Goal: Information Seeking & Learning: Learn about a topic

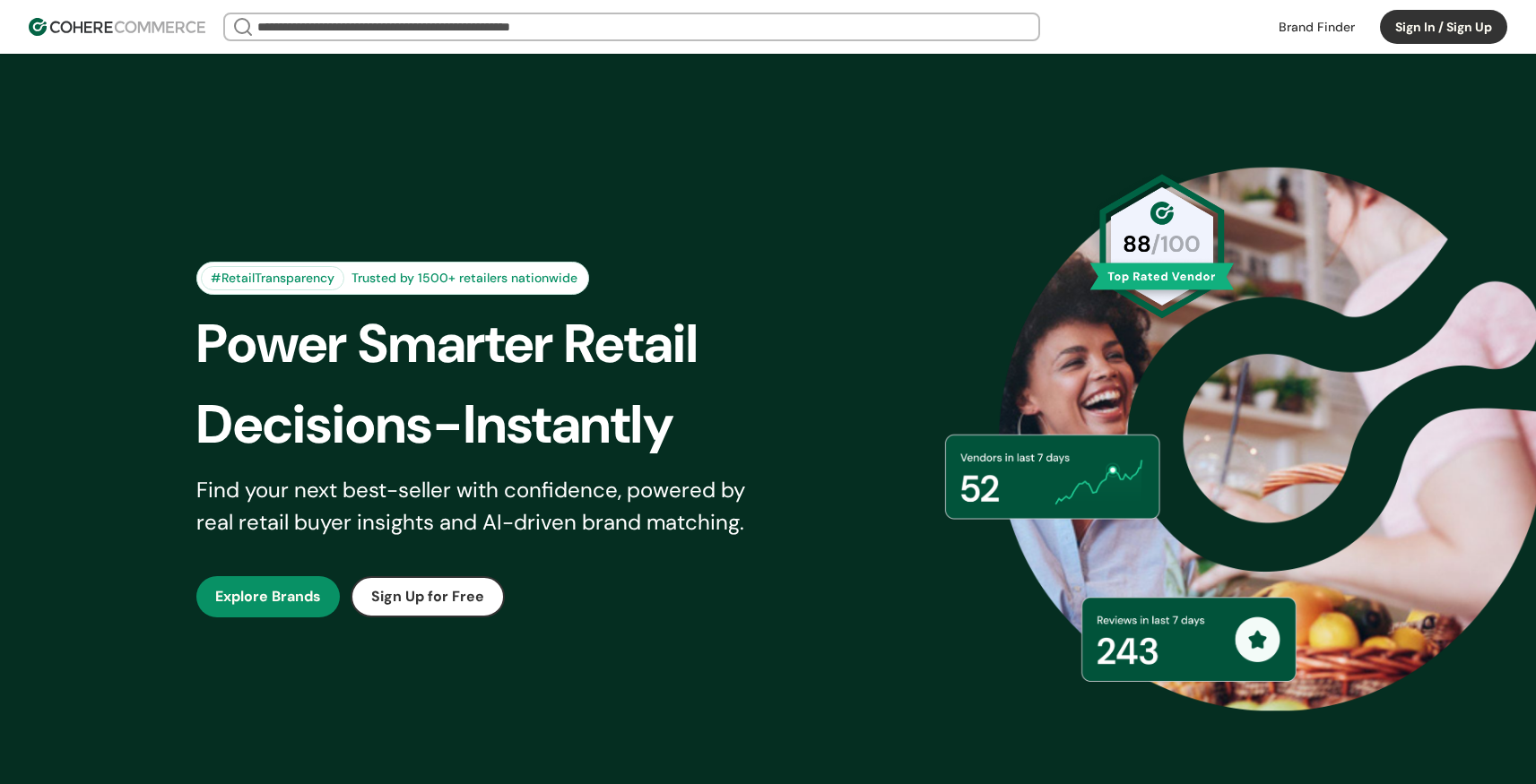
click at [614, 558] on div "#RetailTransparency Trusted by 1500+ retailers nationwide Power Smarter Retail …" at bounding box center [498, 440] width 603 height 356
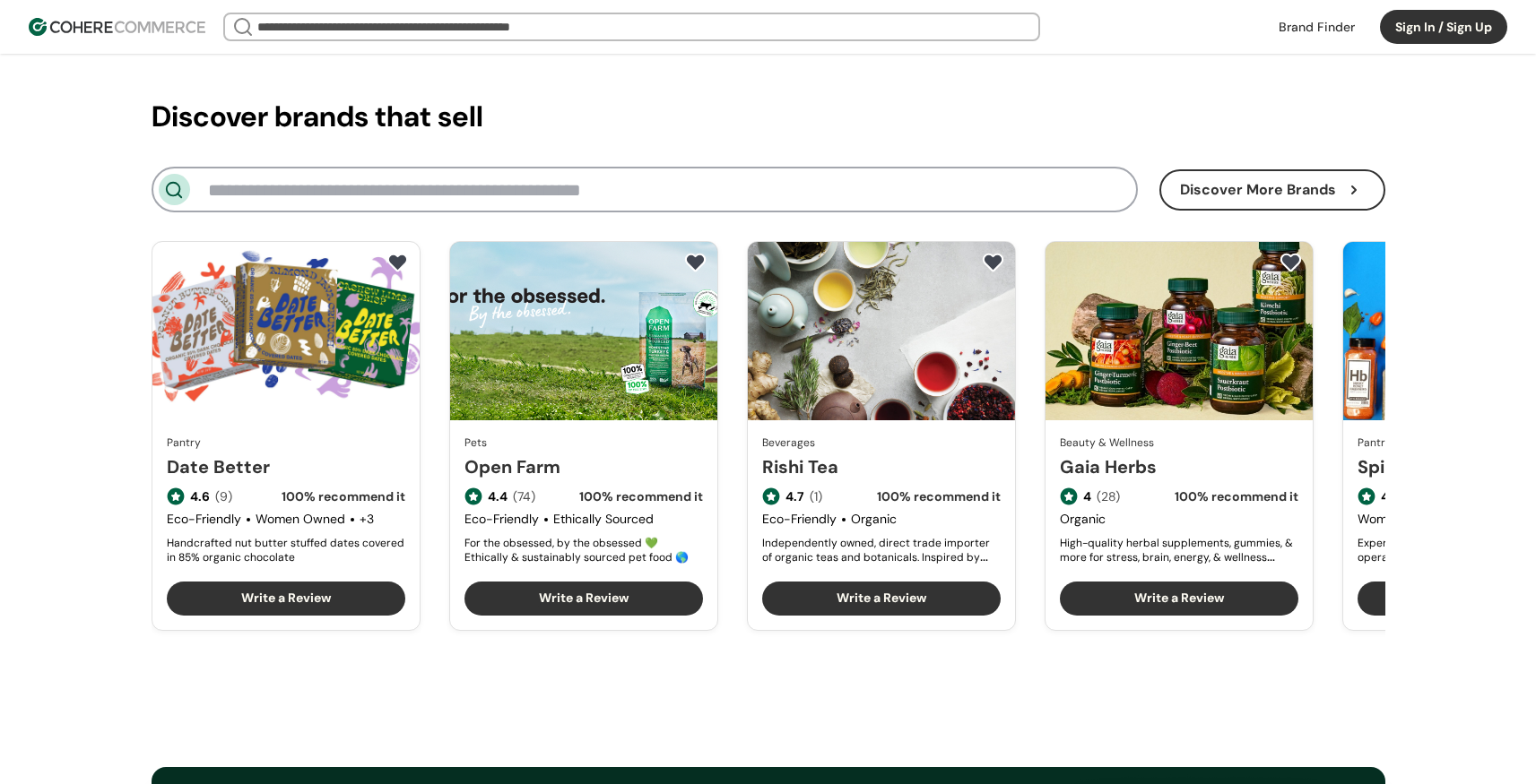
scroll to position [2098, 0]
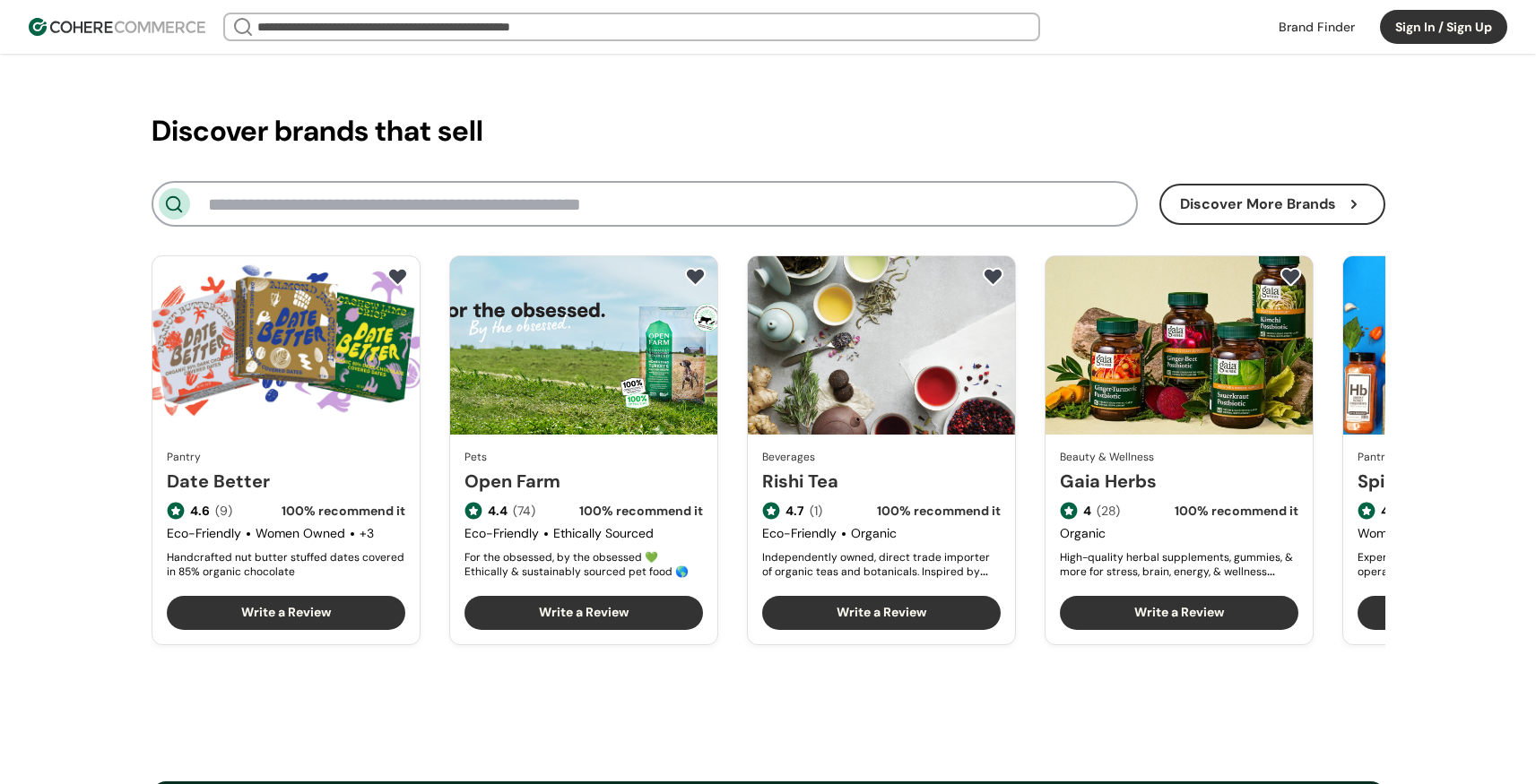
click at [968, 468] on link "Rishi Tea" at bounding box center [881, 481] width 239 height 27
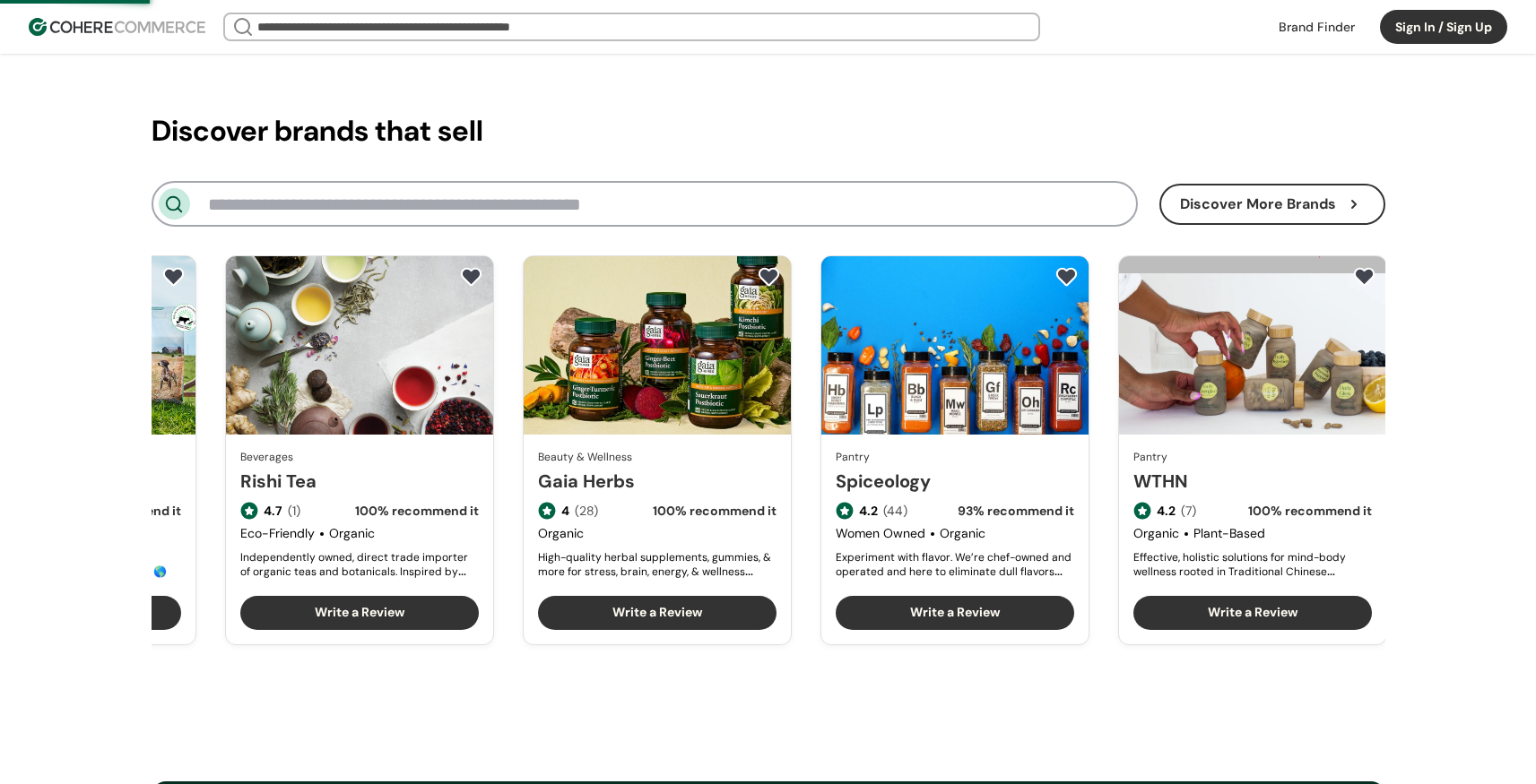
scroll to position [0, 544]
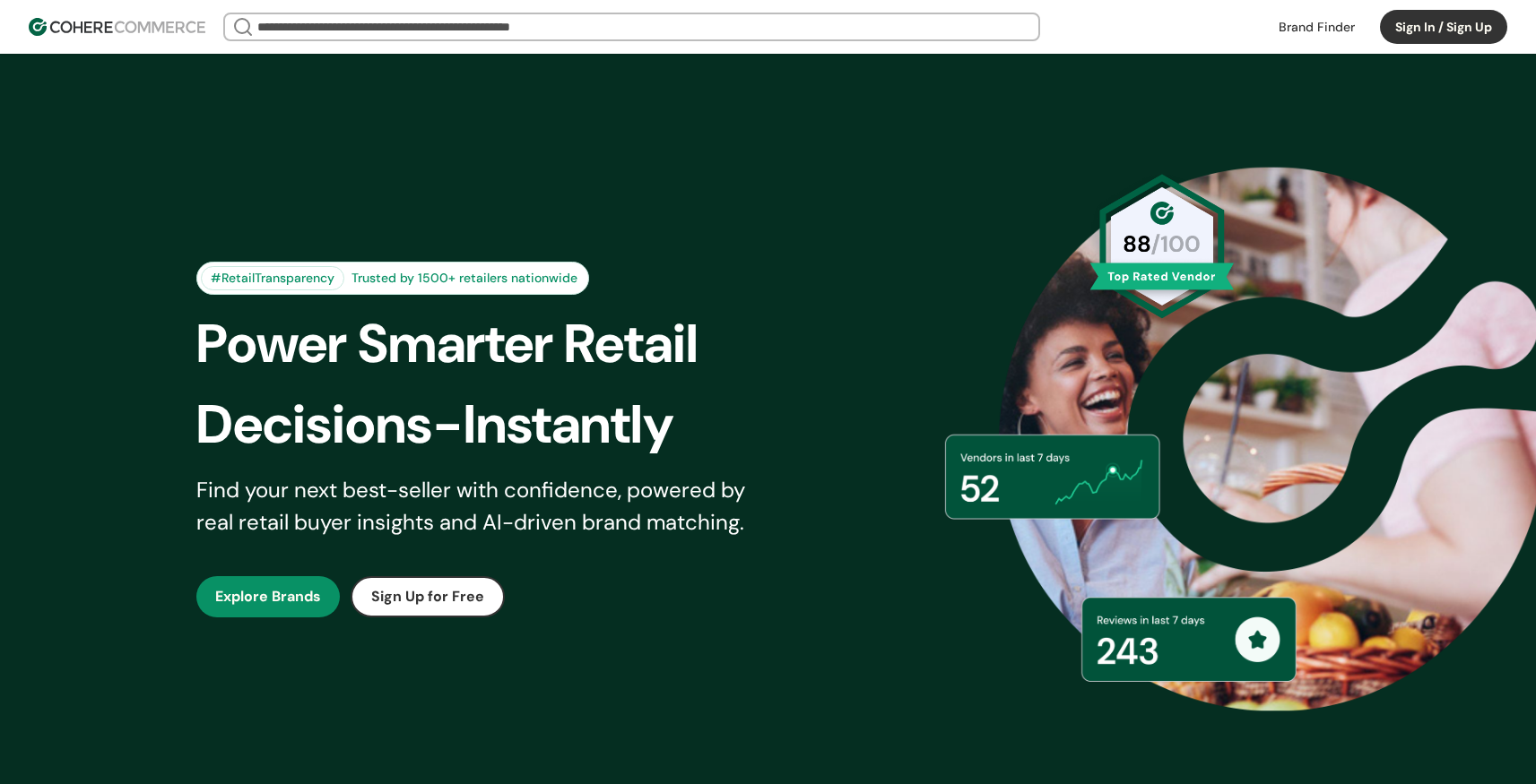
scroll to position [2098, 0]
